Goal: Transaction & Acquisition: Purchase product/service

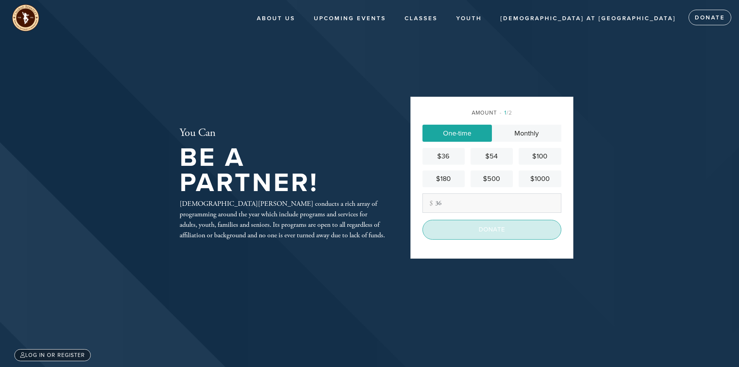
type input "36"
click at [477, 223] on input "Donate" at bounding box center [491, 229] width 139 height 19
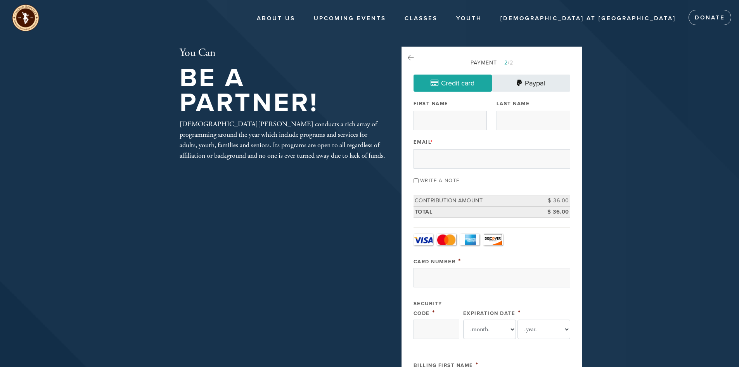
click at [525, 82] on link "Paypal" at bounding box center [531, 82] width 78 height 17
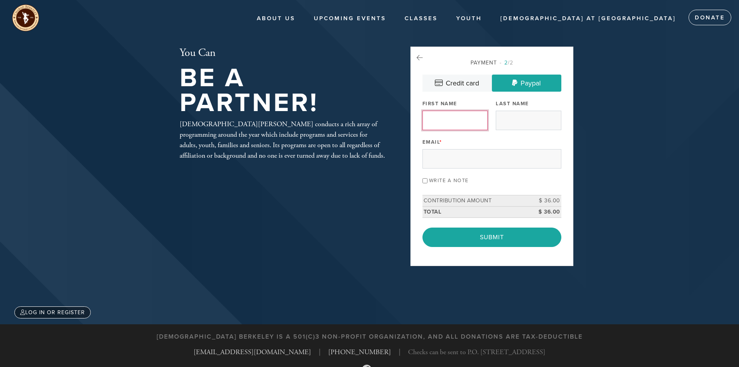
click at [443, 122] on input "First Name" at bounding box center [454, 120] width 65 height 19
type input "Tim"
type input "Chan"
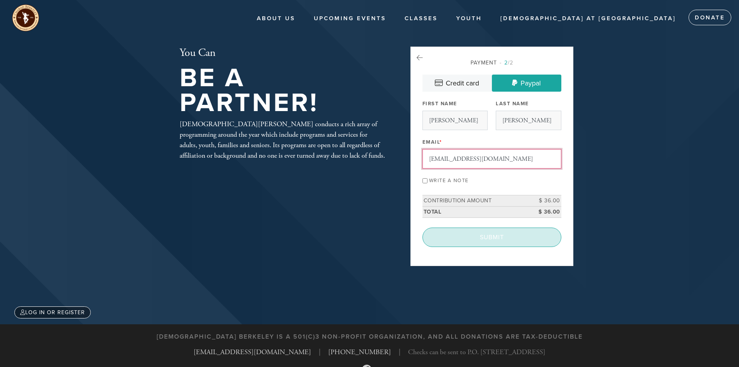
type input "t3kc@yahoo.com"
click at [483, 232] on input "Submit" at bounding box center [491, 236] width 139 height 19
